Goal: Find specific page/section: Find specific page/section

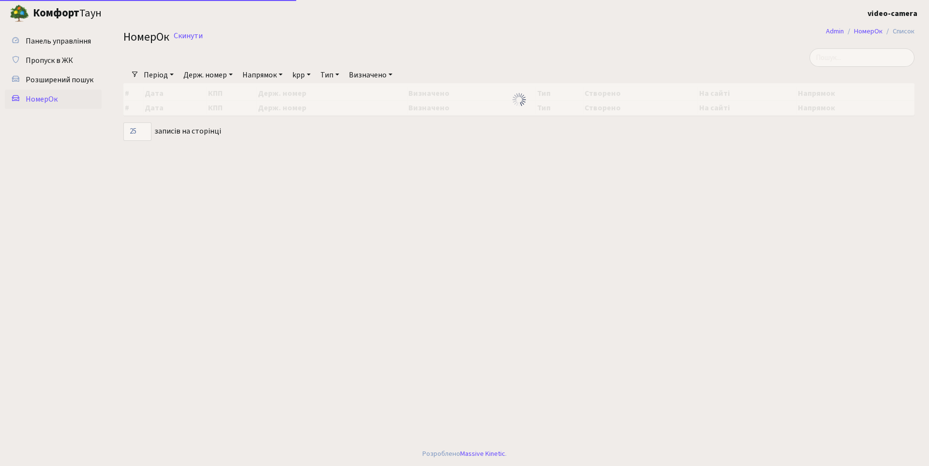
select select "25"
click at [857, 59] on input "search" at bounding box center [861, 57] width 105 height 18
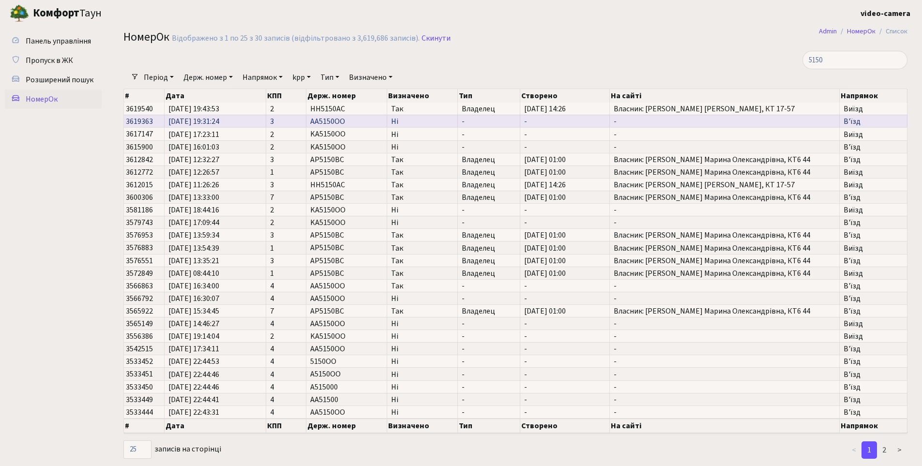
click at [365, 121] on td "AA5150OO" at bounding box center [346, 121] width 80 height 13
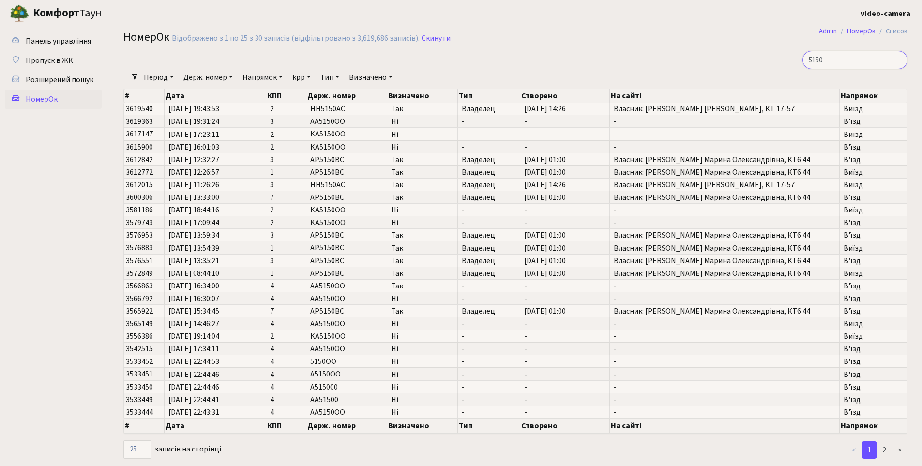
click at [819, 59] on input "5150" at bounding box center [854, 60] width 105 height 18
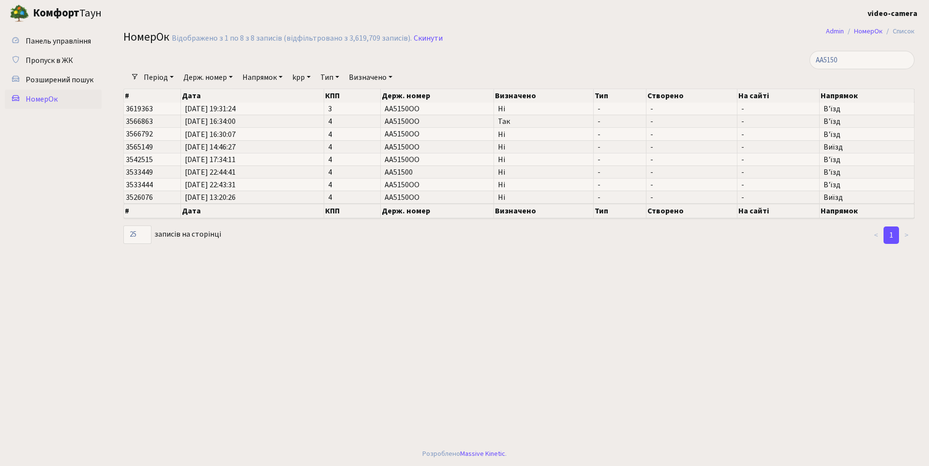
click at [373, 297] on main "Admin НомерОк Список НомерОк Відображено з 1 по 8 з 8 записів (відфільтровано з…" at bounding box center [519, 234] width 820 height 415
click at [852, 62] on input "AA5150" at bounding box center [861, 60] width 105 height 18
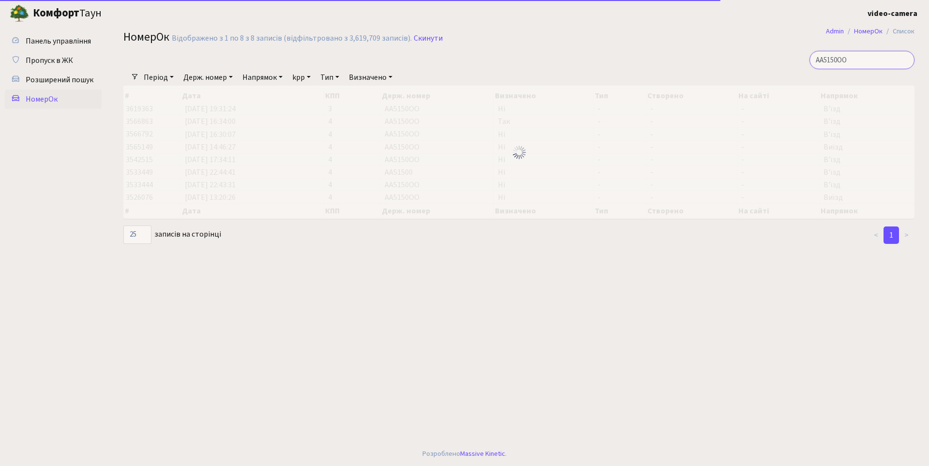
type input "AA5150OO"
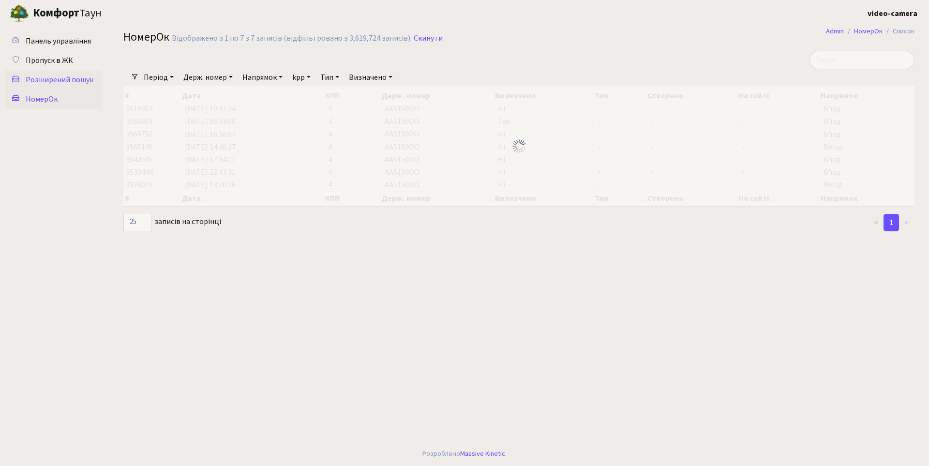
click at [69, 81] on span "Розширений пошук" at bounding box center [60, 80] width 68 height 11
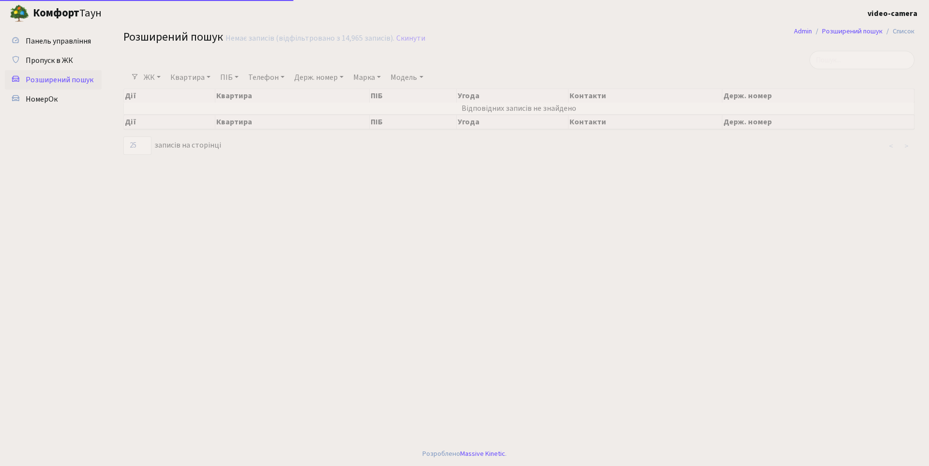
select select "25"
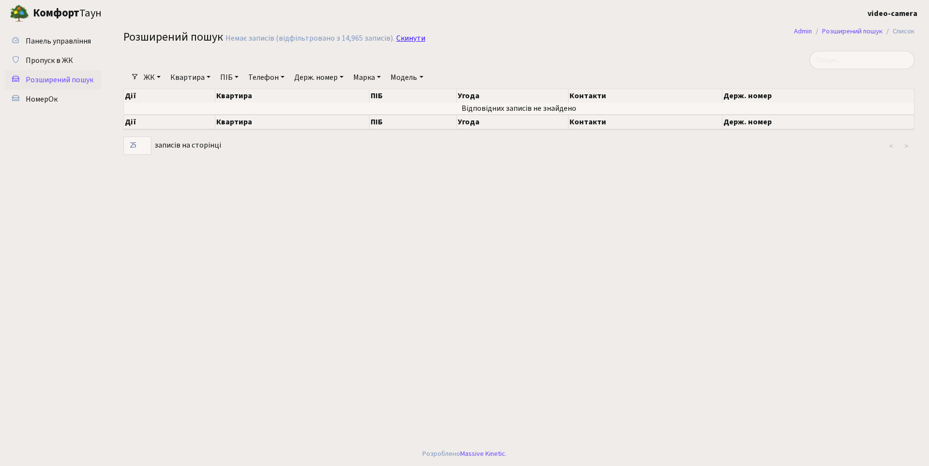
click at [402, 35] on link "Скинути" at bounding box center [410, 38] width 29 height 9
select select "25"
click at [315, 79] on link "Держ. номер" at bounding box center [318, 77] width 57 height 16
paste input "AA5150OO"
type input "AA5150"
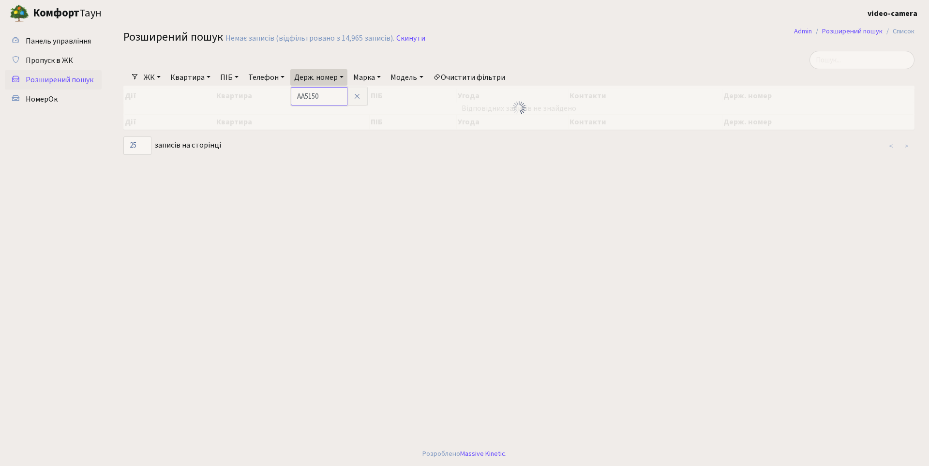
drag, startPoint x: 307, startPoint y: 94, endPoint x: 276, endPoint y: 95, distance: 30.5
click at [276, 95] on div "Фільтри ЖК - КТ, вул. Регенераторна, 4 КТ2, просп. Соборності, 17 КТ3, вул. Бер…" at bounding box center [519, 103] width 806 height 105
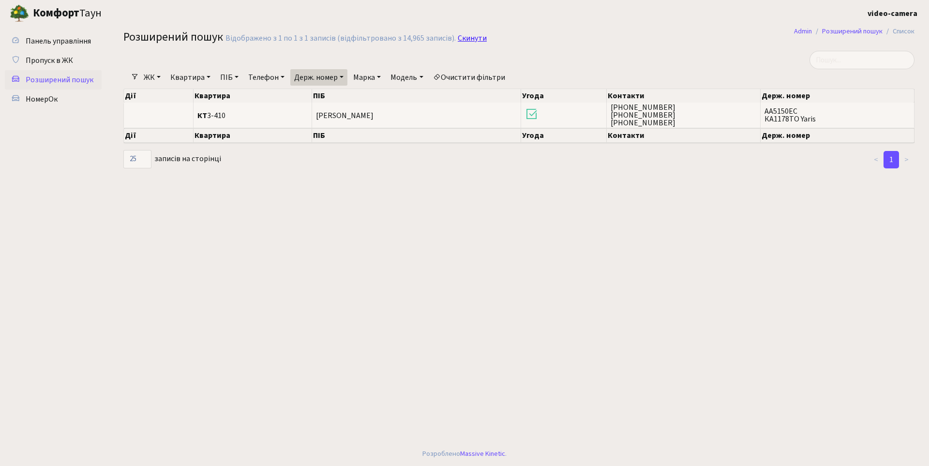
click at [466, 38] on link "Скинути" at bounding box center [472, 38] width 29 height 9
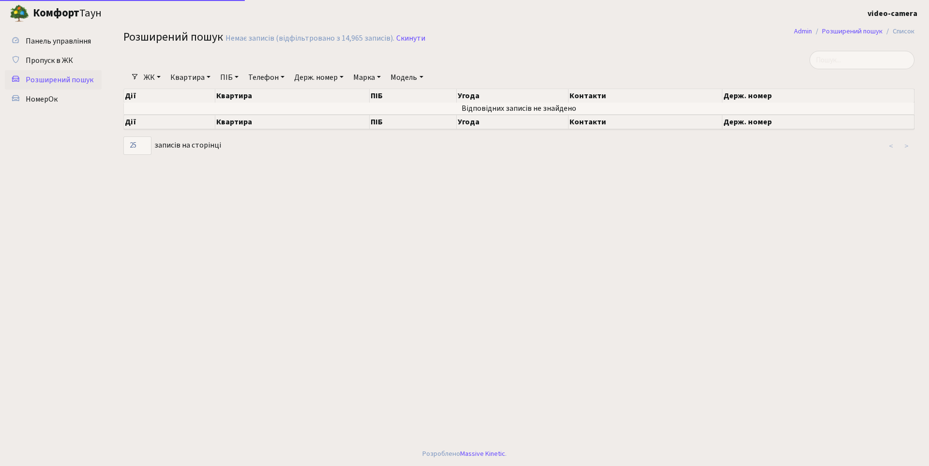
select select "25"
click at [61, 59] on span "Пропуск в ЖК" at bounding box center [49, 60] width 47 height 11
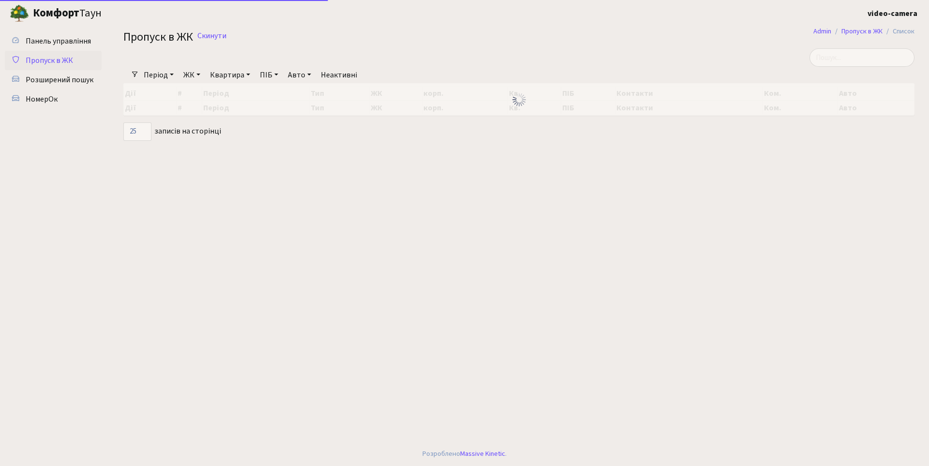
select select "25"
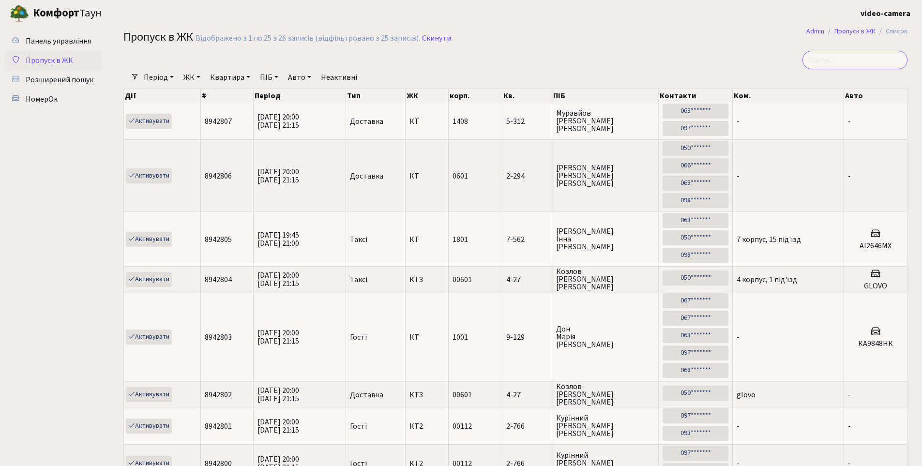
click at [852, 60] on input "search" at bounding box center [854, 60] width 105 height 18
paste input "AA5150OO"
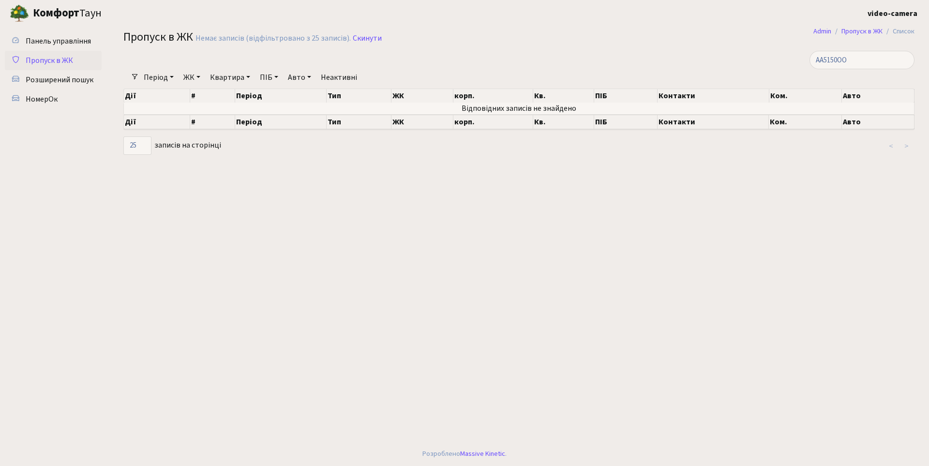
click at [397, 289] on main "Admin Пропуск в ЖК Список Пропуск в ЖК Немає записів (відфільтровано з 25 запис…" at bounding box center [519, 234] width 820 height 415
click at [617, 249] on main "Admin Пропуск в ЖК Список Пропуск в ЖК Немає записів (відфільтровано з 25 запис…" at bounding box center [519, 234] width 820 height 415
click at [871, 61] on input "AA5150OO" at bounding box center [861, 60] width 105 height 18
type input "AA5150"
